Goal: Task Accomplishment & Management: Use online tool/utility

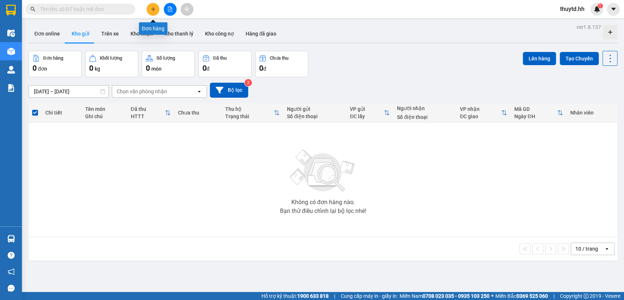
click at [152, 4] on button at bounding box center [153, 9] width 13 height 13
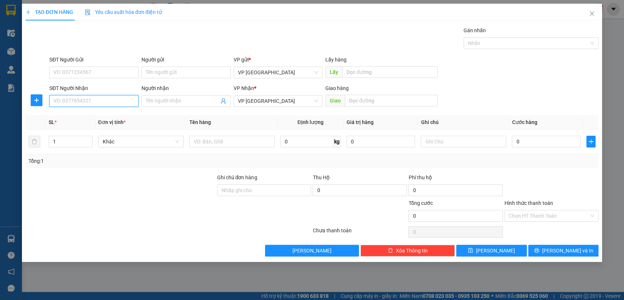
click at [98, 103] on input "SĐT Người Nhận" at bounding box center [93, 101] width 89 height 12
type input "0973529352"
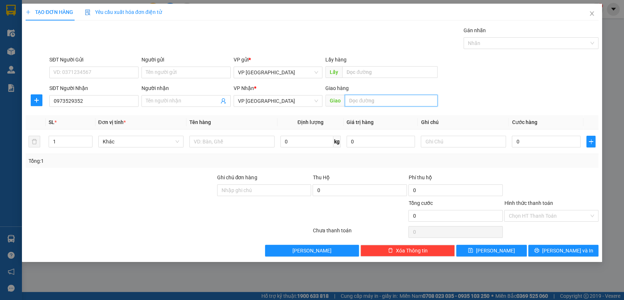
click at [383, 98] on input "text" at bounding box center [391, 101] width 93 height 12
type input "512"
click at [549, 143] on input "0" at bounding box center [546, 142] width 69 height 12
type input "3"
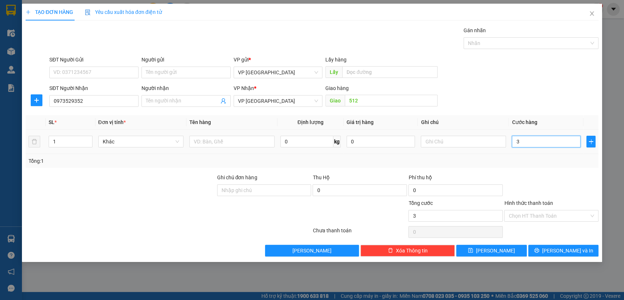
type input "3"
type input "30"
type input "300"
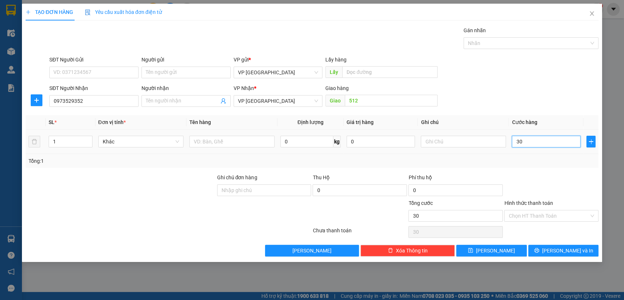
type input "300"
type input "3.000"
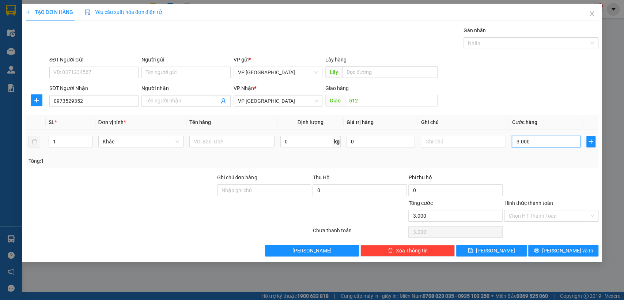
type input "30.000"
click at [488, 253] on button "[PERSON_NAME]" at bounding box center [491, 251] width 70 height 12
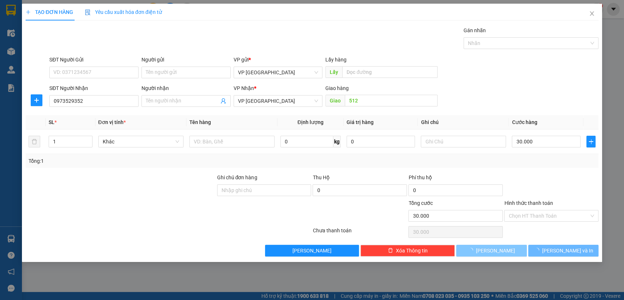
type input "0"
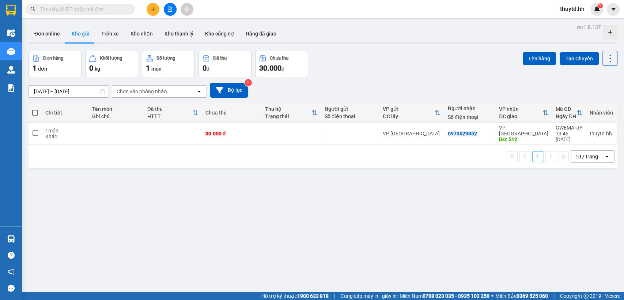
click at [35, 111] on span at bounding box center [35, 113] width 6 height 6
click at [35, 109] on input "checkbox" at bounding box center [35, 109] width 0 height 0
checkbox input "true"
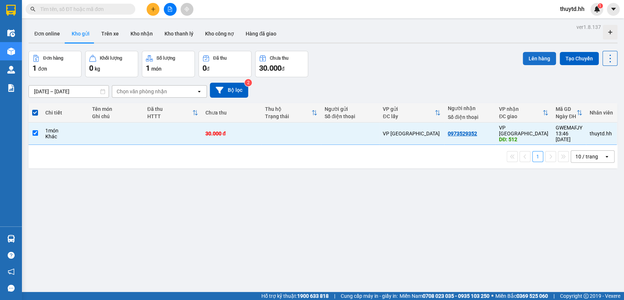
click at [538, 58] on button "Lên hàng" at bounding box center [539, 58] width 33 height 13
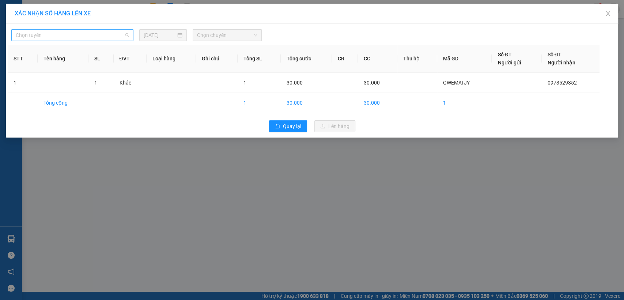
click at [113, 34] on span "Chọn tuyến" at bounding box center [72, 35] width 113 height 11
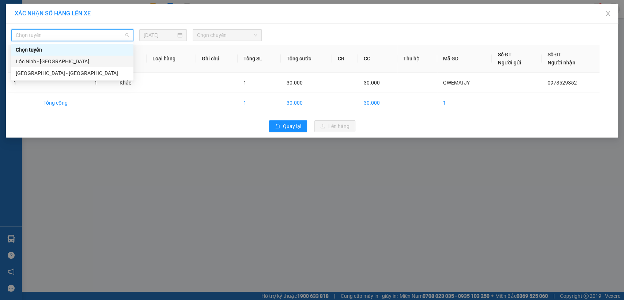
click at [49, 62] on div "Lộc Ninh - [GEOGRAPHIC_DATA]" at bounding box center [72, 61] width 113 height 8
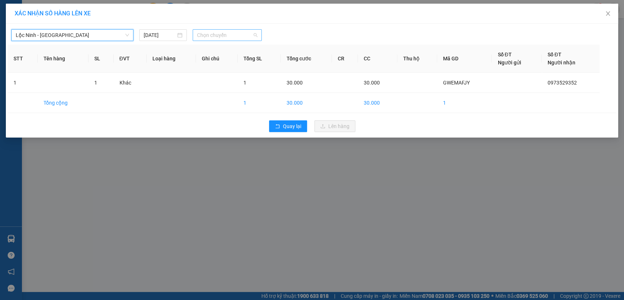
click at [222, 34] on span "Chọn chuyến" at bounding box center [227, 35] width 60 height 11
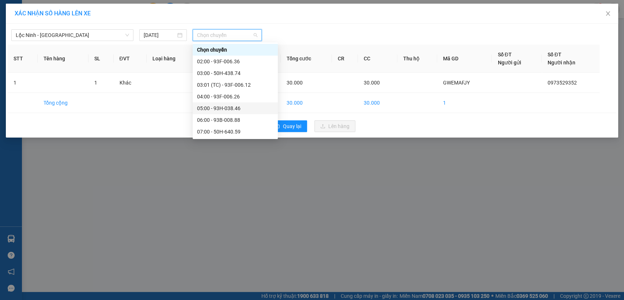
scroll to position [81, 0]
click at [219, 120] on div "13:00 - 50H-552.38" at bounding box center [235, 121] width 76 height 8
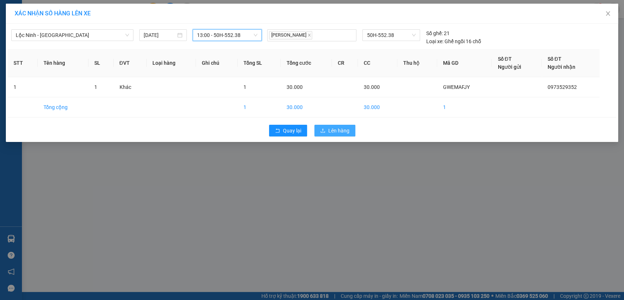
click at [333, 131] on span "Lên hàng" at bounding box center [338, 130] width 21 height 8
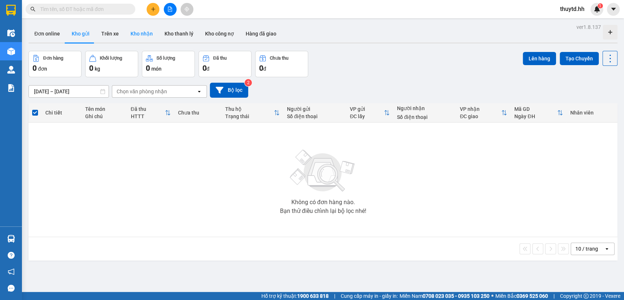
click at [140, 34] on button "Kho nhận" at bounding box center [142, 34] width 34 height 18
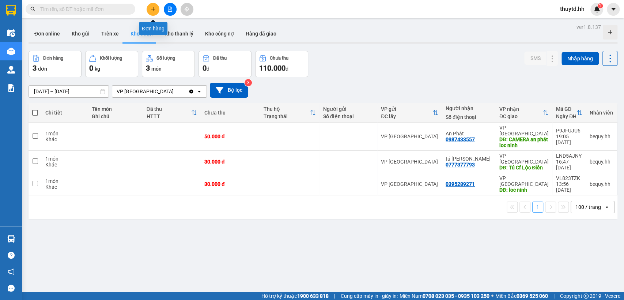
click at [158, 7] on button at bounding box center [153, 9] width 13 height 13
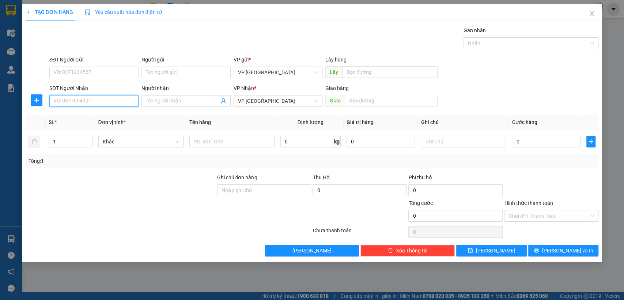
click at [119, 101] on input "SĐT Người Nhận" at bounding box center [93, 101] width 89 height 12
click at [117, 99] on input "SĐT Người Nhận" at bounding box center [93, 101] width 89 height 12
type input "0367830852"
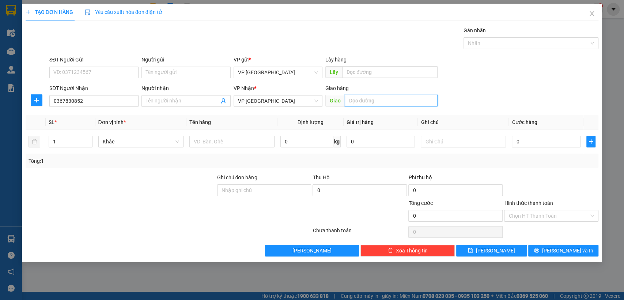
click at [378, 104] on input "text" at bounding box center [391, 101] width 93 height 12
type input "bãi xe"
click at [531, 140] on input "0" at bounding box center [546, 142] width 69 height 12
type input "6"
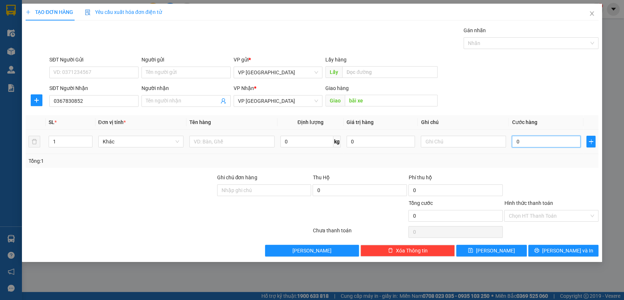
type input "6"
type input "60"
type input "600"
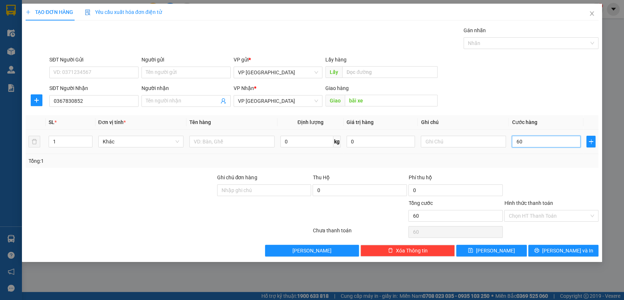
type input "600"
type input "6.000"
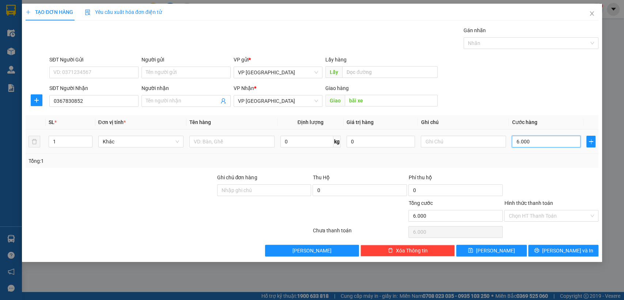
type input "60.000"
click at [473, 249] on icon "save" at bounding box center [470, 250] width 5 height 5
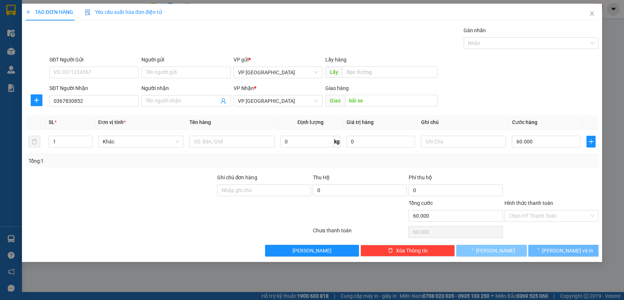
type input "0"
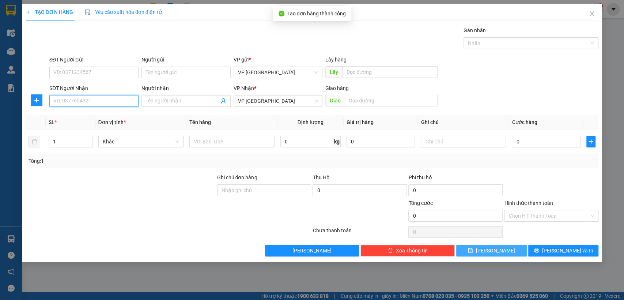
click at [79, 100] on input "SĐT Người Nhận" at bounding box center [93, 101] width 89 height 12
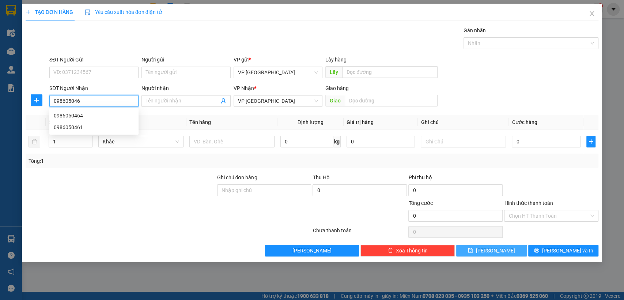
type input "0986050464"
click at [72, 116] on div "0986050464" at bounding box center [94, 115] width 80 height 8
type input "gọi hẹn"
type input "50.000"
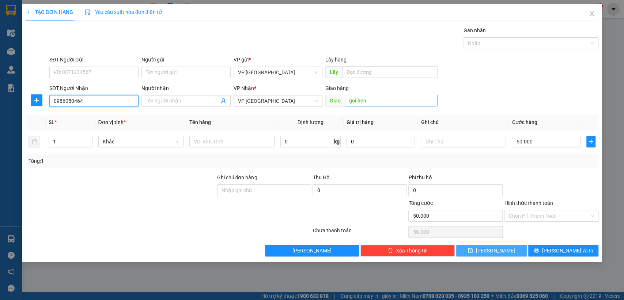
type input "0986050464"
click at [390, 95] on input "gọi hẹn" at bounding box center [391, 101] width 93 height 12
type input "b"
type input "ng v khối g.vấp"
click at [553, 141] on input "50.000" at bounding box center [546, 142] width 69 height 12
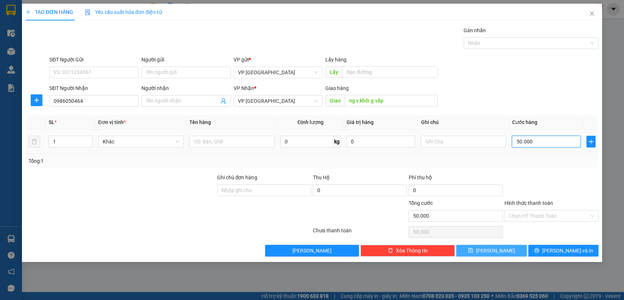
type input "3"
type input "30"
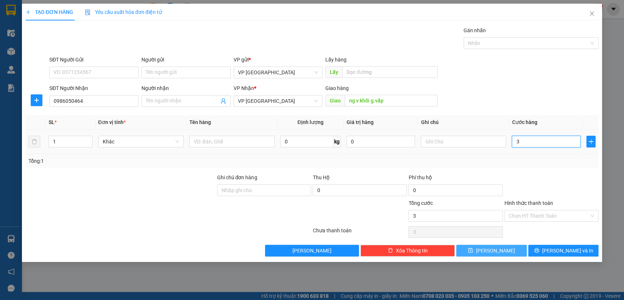
type input "30"
type input "300"
type input "3.000"
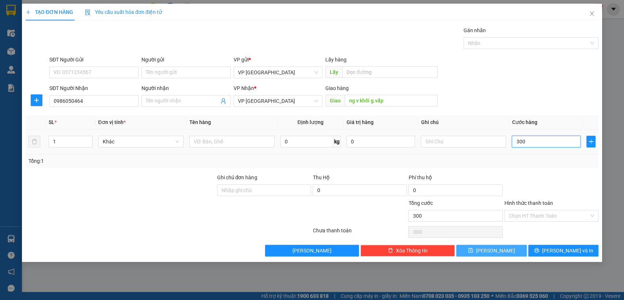
type input "3.000"
type input "30.000"
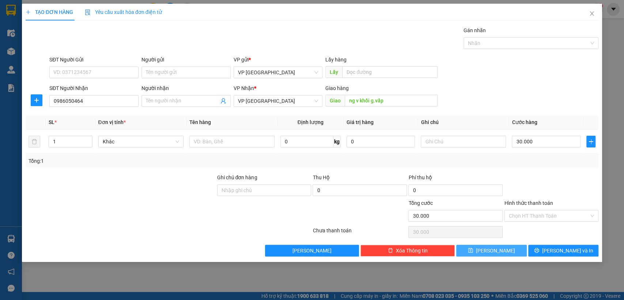
click at [490, 246] on button "[PERSON_NAME]" at bounding box center [491, 251] width 70 height 12
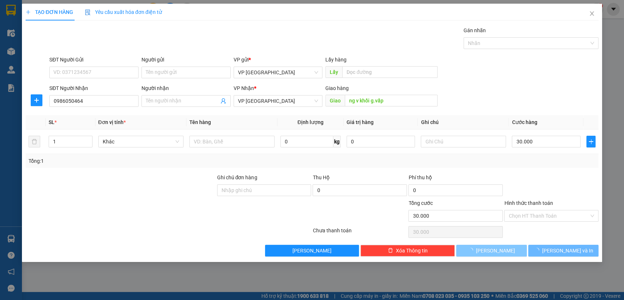
type input "0"
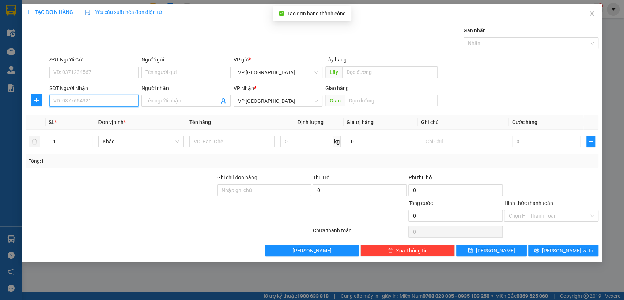
click at [77, 98] on input "SĐT Người Nhận" at bounding box center [93, 101] width 89 height 12
type input "0358491395"
click at [76, 117] on div "0358491395" at bounding box center [94, 115] width 80 height 8
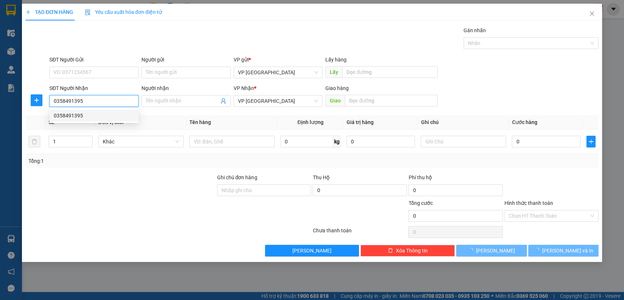
type input "bãi xe"
type input "30.000"
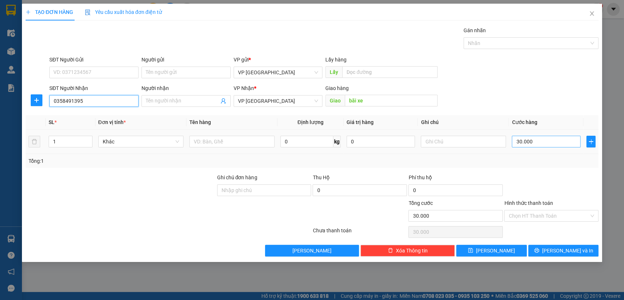
type input "0358491395"
click at [542, 141] on input "30.000" at bounding box center [546, 142] width 69 height 12
type input "1"
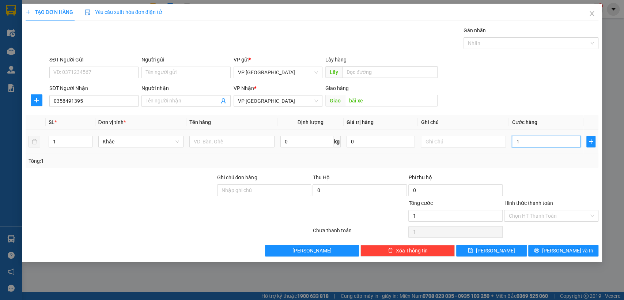
type input "15"
type input "150"
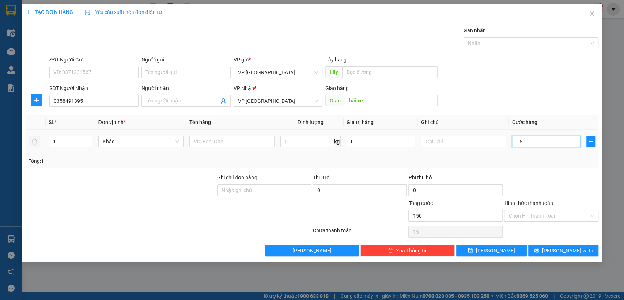
type input "150"
type input "1.500"
type input "15.000"
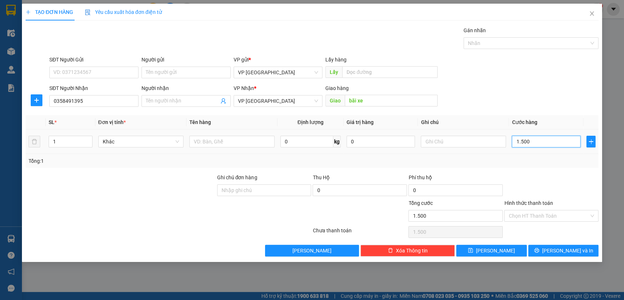
type input "15.000"
type input "150.000"
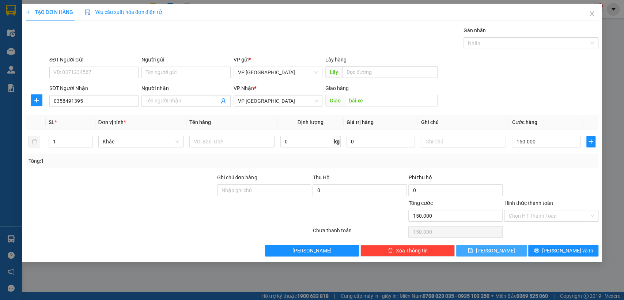
click at [496, 249] on span "[PERSON_NAME]" at bounding box center [495, 250] width 39 height 8
type input "0"
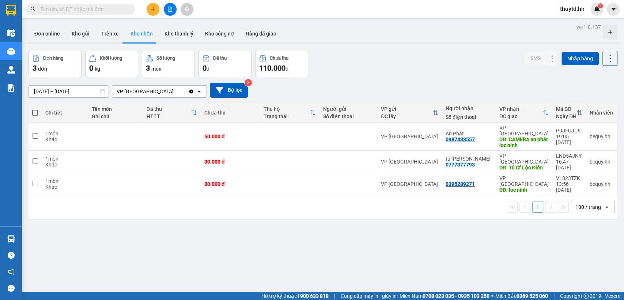
click at [33, 114] on span at bounding box center [35, 113] width 6 height 6
click at [35, 109] on input "checkbox" at bounding box center [35, 109] width 0 height 0
checkbox input "true"
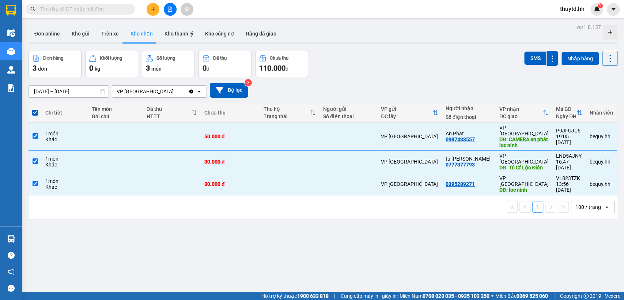
click at [35, 113] on span at bounding box center [35, 113] width 6 height 6
click at [35, 109] on input "checkbox" at bounding box center [35, 109] width 0 height 0
checkbox input "false"
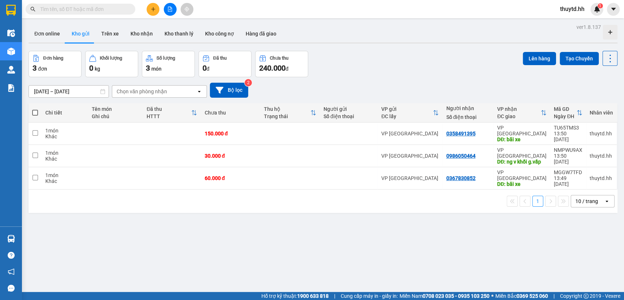
click at [36, 112] on span at bounding box center [35, 113] width 6 height 6
click at [35, 109] on input "checkbox" at bounding box center [35, 109] width 0 height 0
checkbox input "true"
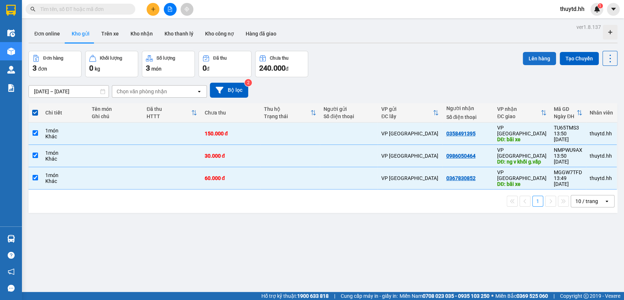
click at [533, 57] on button "Lên hàng" at bounding box center [539, 58] width 33 height 13
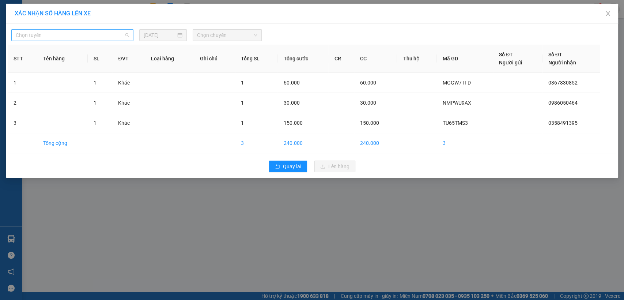
click at [94, 31] on span "Chọn tuyến" at bounding box center [72, 35] width 113 height 11
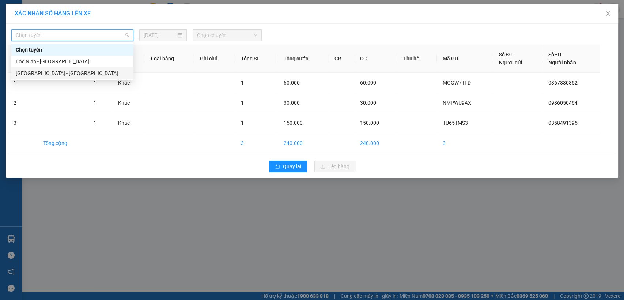
click at [68, 72] on div "[GEOGRAPHIC_DATA] - [GEOGRAPHIC_DATA]" at bounding box center [72, 73] width 113 height 8
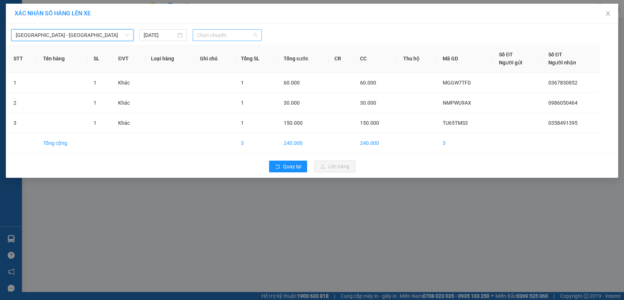
click at [240, 33] on span "Chọn chuyến" at bounding box center [227, 35] width 60 height 11
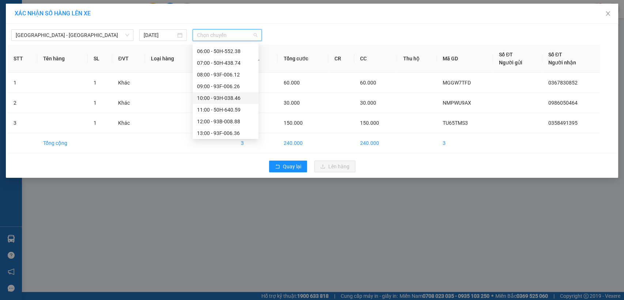
scroll to position [41, 0]
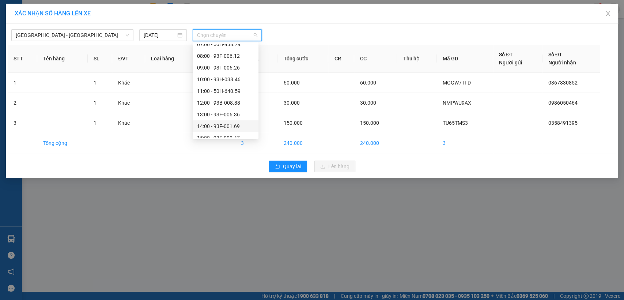
click at [209, 128] on div "14:00 - 93F-001.69" at bounding box center [225, 126] width 57 height 8
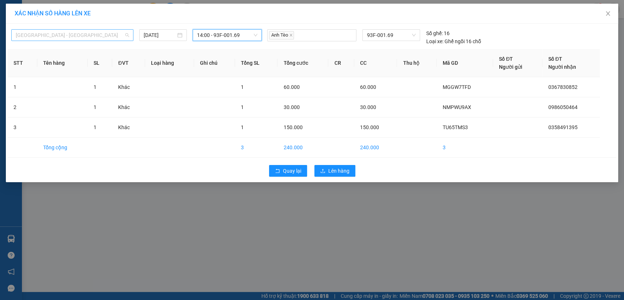
click at [105, 33] on span "[GEOGRAPHIC_DATA] - [GEOGRAPHIC_DATA]" at bounding box center [72, 35] width 113 height 11
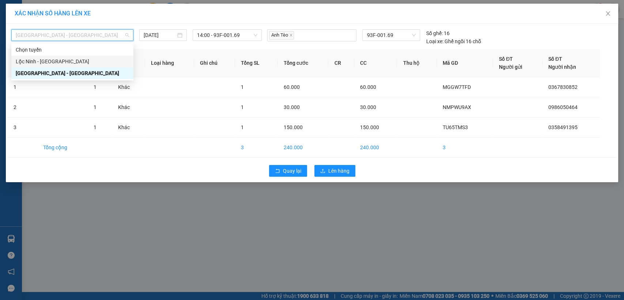
click at [37, 61] on div "Lộc Ninh - [GEOGRAPHIC_DATA]" at bounding box center [72, 61] width 113 height 8
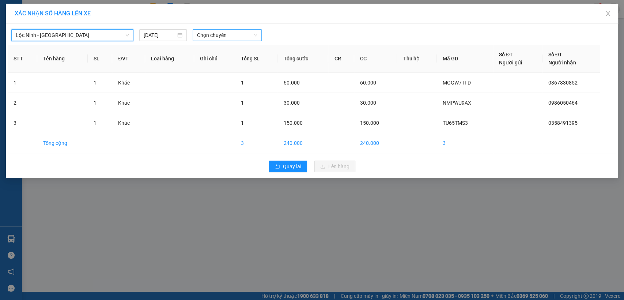
click at [201, 31] on span "Chọn chuyến" at bounding box center [227, 35] width 60 height 11
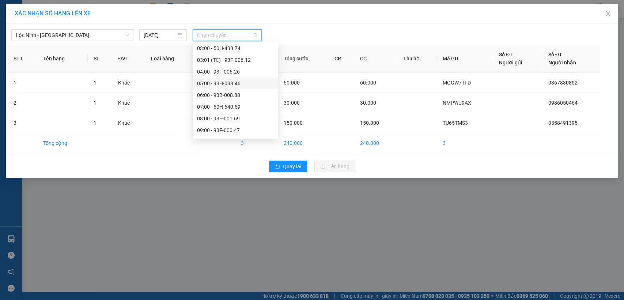
scroll to position [81, 0]
click at [223, 130] on div "14:00 - 93H-044.95" at bounding box center [235, 132] width 76 height 8
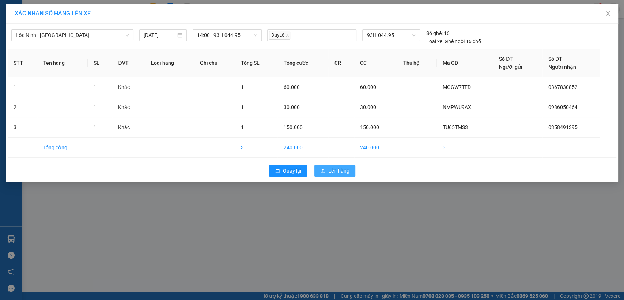
click at [340, 169] on span "Lên hàng" at bounding box center [338, 171] width 21 height 8
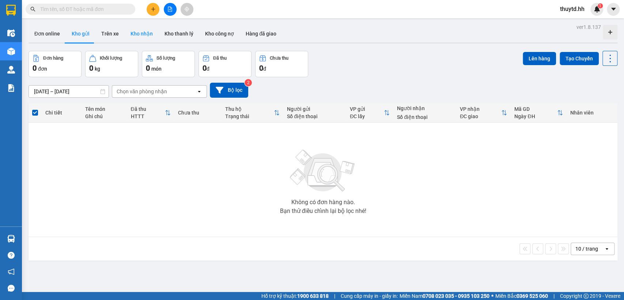
click at [139, 33] on button "Kho nhận" at bounding box center [142, 34] width 34 height 18
